Goal: Information Seeking & Learning: Get advice/opinions

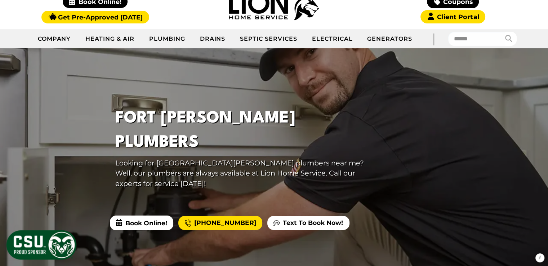
click at [197, 131] on h1 "Fort [PERSON_NAME] Plumbers" at bounding box center [246, 130] width 262 height 48
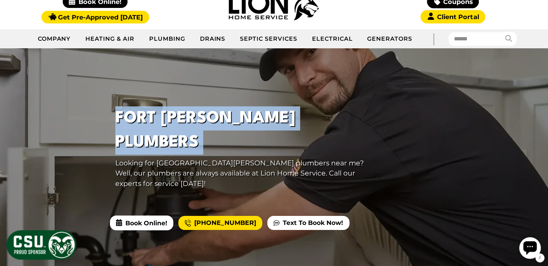
click at [197, 131] on h1 "Fort [PERSON_NAME] Plumbers" at bounding box center [246, 130] width 262 height 48
copy h1 "Fort [PERSON_NAME] Plumbers"
click at [268, 158] on p "Looking for [GEOGRAPHIC_DATA][PERSON_NAME] plumbers near me? Well, our plumbers…" at bounding box center [246, 173] width 262 height 31
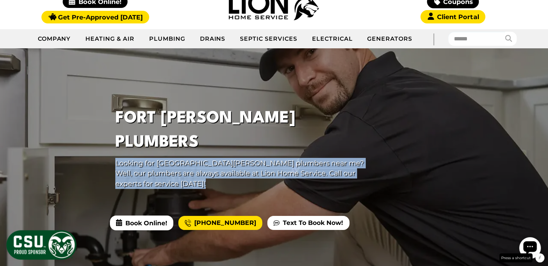
click at [268, 158] on p "Looking for [GEOGRAPHIC_DATA][PERSON_NAME] plumbers near me? Well, our plumbers…" at bounding box center [246, 173] width 262 height 31
copy div "Looking for [GEOGRAPHIC_DATA][PERSON_NAME] plumbers near me? Well, our plumbers…"
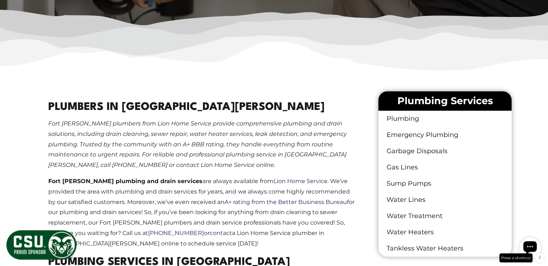
scroll to position [353, 0]
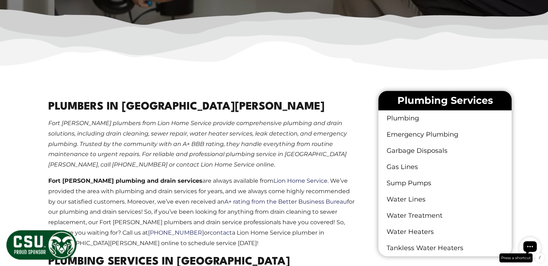
click at [178, 133] on em "Fort [PERSON_NAME] plumbers from Lion Home Service provide comprehensive plumbi…" at bounding box center [197, 144] width 299 height 48
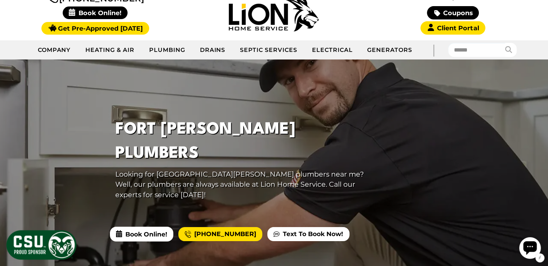
scroll to position [19, 0]
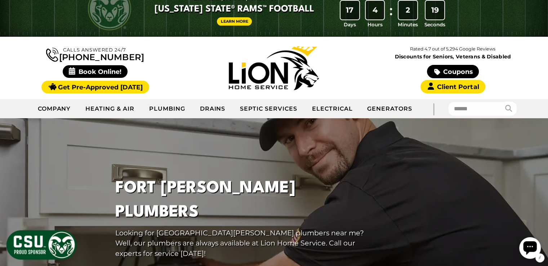
click at [251, 79] on img at bounding box center [274, 68] width 90 height 44
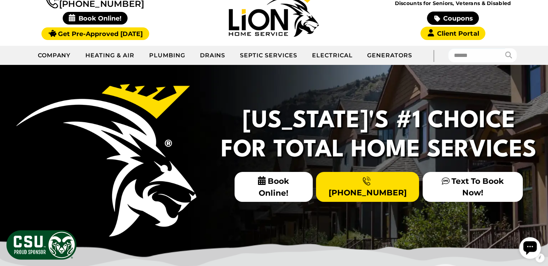
click at [359, 213] on div "[US_STATE]'s #1 Choice For Total Home Services Book Online! [PHONE_NUMBER] Text…" at bounding box center [274, 166] width 548 height 202
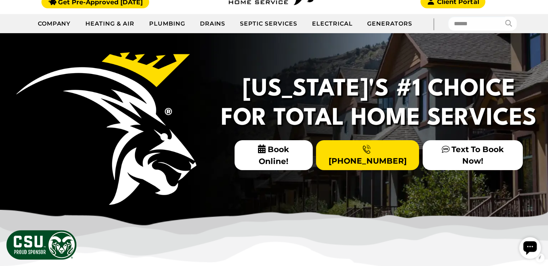
scroll to position [106, 0]
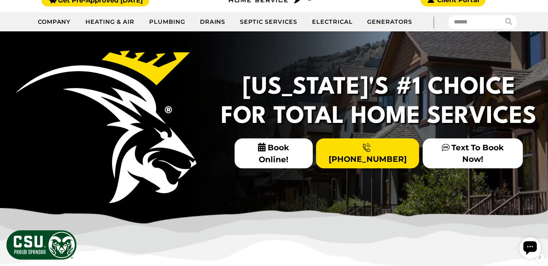
click at [318, 88] on h2 "[US_STATE]'s #1 Choice For Total Home Services" at bounding box center [379, 102] width 324 height 58
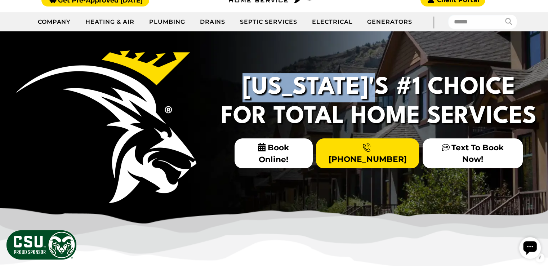
click at [318, 88] on h2 "[US_STATE]'s #1 Choice For Total Home Services" at bounding box center [379, 102] width 324 height 58
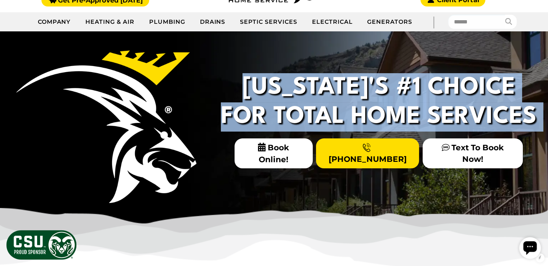
click at [318, 88] on h2 "Colorado's #1 Choice For Total Home Services" at bounding box center [379, 102] width 324 height 58
copy div "Colorado's #1 Choice For Total Home Services"
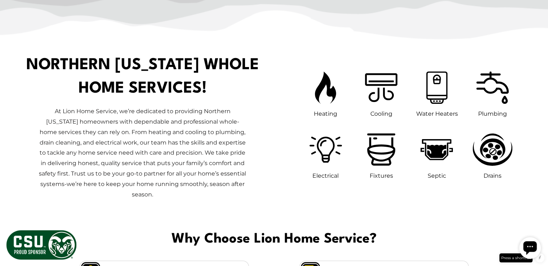
scroll to position [327, 0]
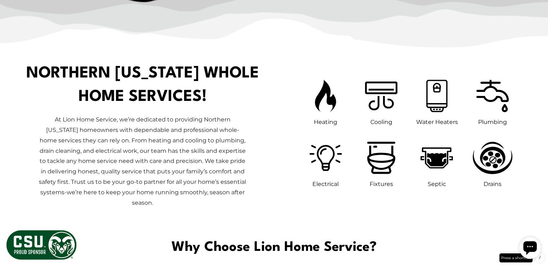
click at [195, 94] on h1 "Northern Colorado Whole Home Services!" at bounding box center [143, 85] width 234 height 47
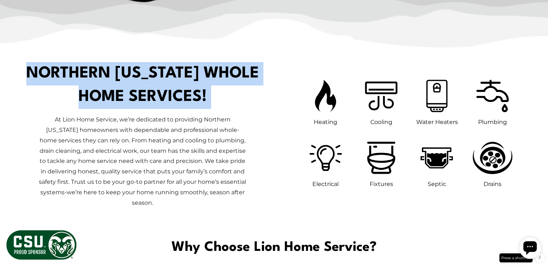
click at [195, 94] on h1 "Northern Colorado Whole Home Services!" at bounding box center [143, 85] width 234 height 47
copy div "Northern Colorado Whole Home Services!"
click at [202, 130] on p "At Lion Home Service, we’re dedicated to providing Northern Colorado homeowners…" at bounding box center [143, 161] width 208 height 93
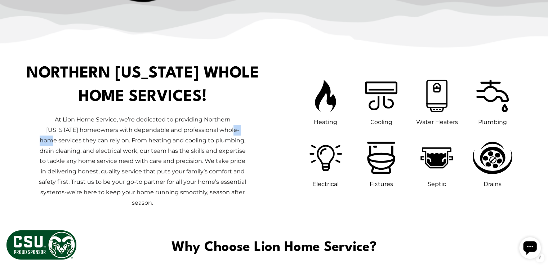
click at [202, 130] on p "At Lion Home Service, we’re dedicated to providing Northern Colorado homeowners…" at bounding box center [143, 161] width 208 height 93
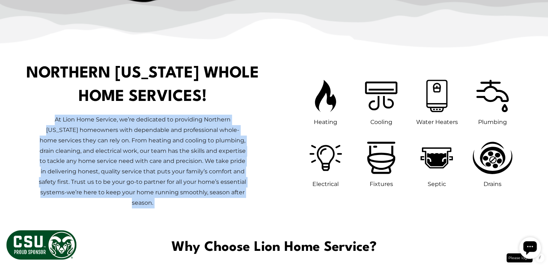
click at [202, 130] on p "At Lion Home Service, we’re dedicated to providing Northern Colorado homeowners…" at bounding box center [143, 161] width 208 height 93
copy div "At Lion Home Service, we’re dedicated to providing Northern Colorado homeowners…"
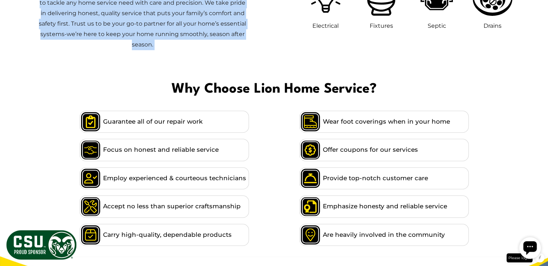
scroll to position [493, 0]
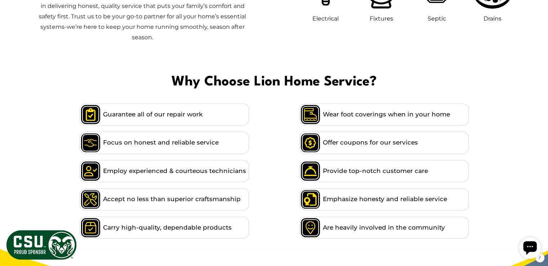
click at [262, 73] on span "Why Choose Lion Home Service?" at bounding box center [274, 82] width 536 height 22
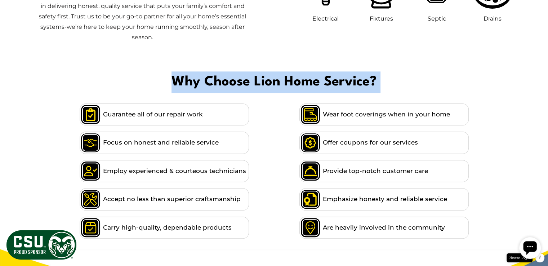
click at [262, 73] on span "Why Choose Lion Home Service?" at bounding box center [274, 82] width 536 height 22
copy div "Why Choose Lion Home Service?"
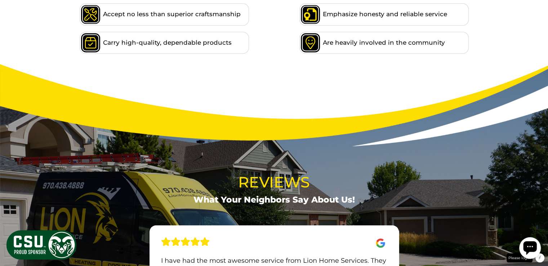
scroll to position [678, 0]
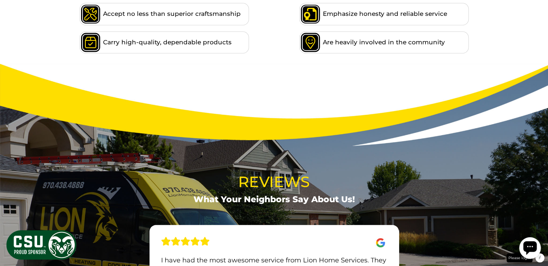
click at [298, 75] on section "Reviews What Your Neighbors Say About Us! I'm leaving Blake was on time profess…" at bounding box center [274, 231] width 548 height 334
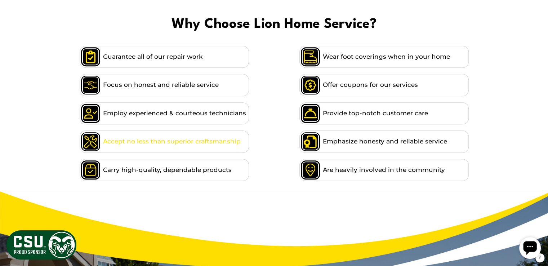
scroll to position [550, 0]
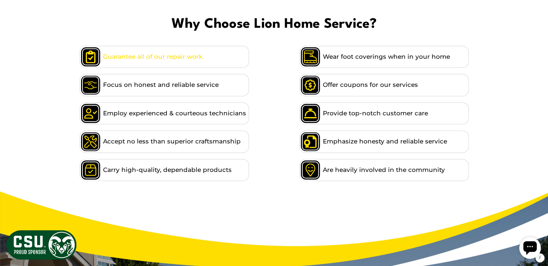
click at [214, 46] on li "Guarantee all of our repair work" at bounding box center [164, 57] width 169 height 22
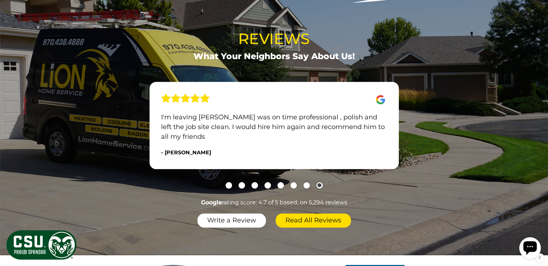
scroll to position [791, 0]
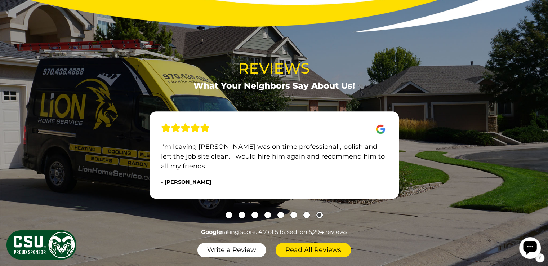
click at [305, 211] on button "Go to slide 7" at bounding box center [306, 214] width 6 height 6
click at [293, 211] on button "Go to slide 6" at bounding box center [293, 214] width 6 height 6
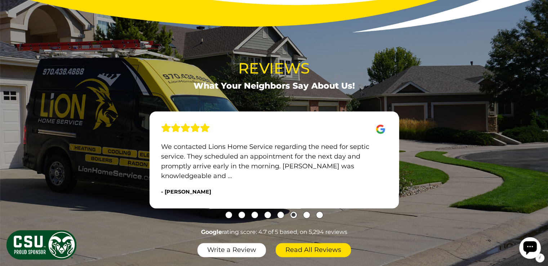
click at [281, 211] on button "Go to slide 5" at bounding box center [280, 214] width 6 height 6
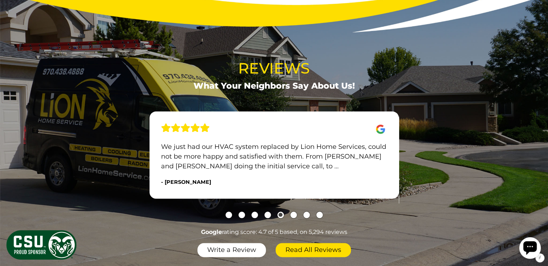
click at [270, 211] on button "Go to slide 4" at bounding box center [267, 214] width 6 height 6
click at [254, 211] on button "Go to slide 3" at bounding box center [254, 214] width 6 height 6
click at [242, 211] on button "Go to slide 2" at bounding box center [241, 214] width 6 height 6
click at [231, 211] on button "Go to slide 1" at bounding box center [229, 214] width 6 height 6
click at [255, 57] on span "Reviews" at bounding box center [274, 68] width 72 height 22
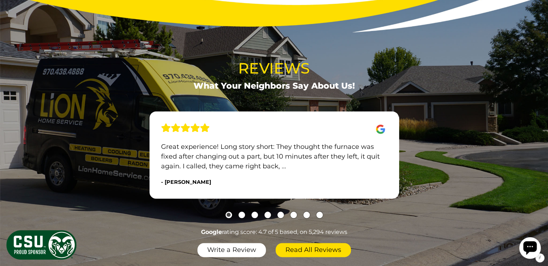
click at [255, 57] on span "Reviews" at bounding box center [274, 68] width 72 height 22
click at [295, 98] on div "I'm leaving Blake was on time professional , polish and left the job site clean…" at bounding box center [274, 158] width 288 height 120
click at [266, 79] on span "What Your Neighbors Say About Us!" at bounding box center [273, 85] width 161 height 13
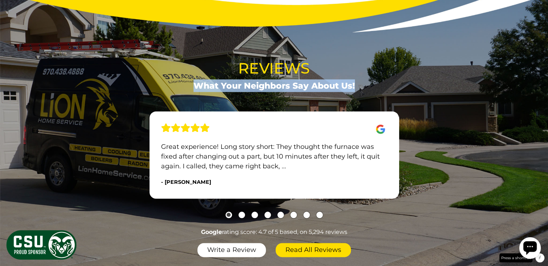
click at [266, 79] on span "What Your Neighbors Say About Us!" at bounding box center [273, 85] width 161 height 13
